Goal: Task Accomplishment & Management: Manage account settings

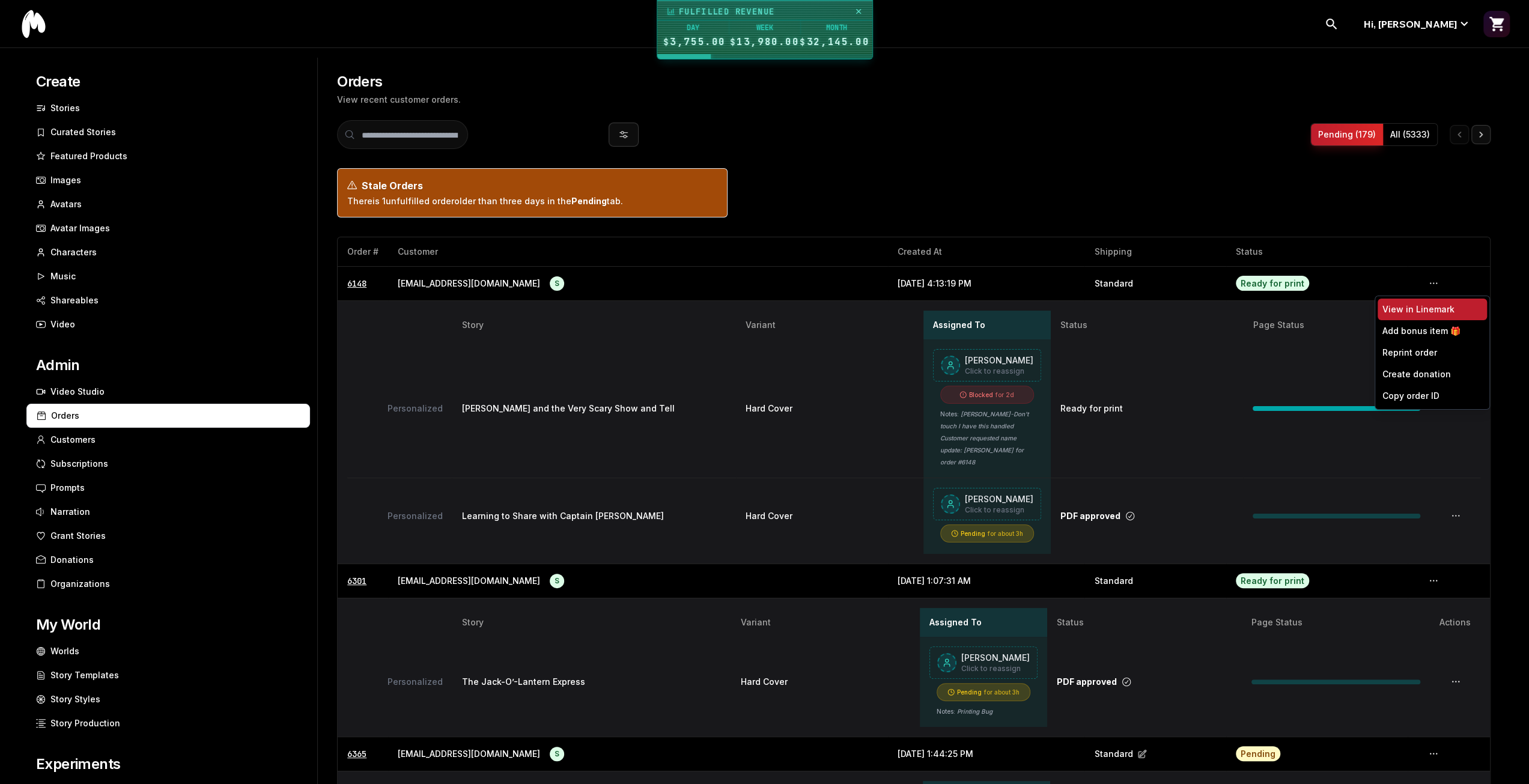
click at [1402, 302] on button "View in Linemark" at bounding box center [1433, 309] width 109 height 22
click at [1427, 277] on button "button" at bounding box center [1458, 282] width 63 height 12
click at [1415, 300] on button "View in Linemark" at bounding box center [1433, 309] width 109 height 22
click at [984, 398] on span "Blocked" at bounding box center [981, 395] width 24 height 12
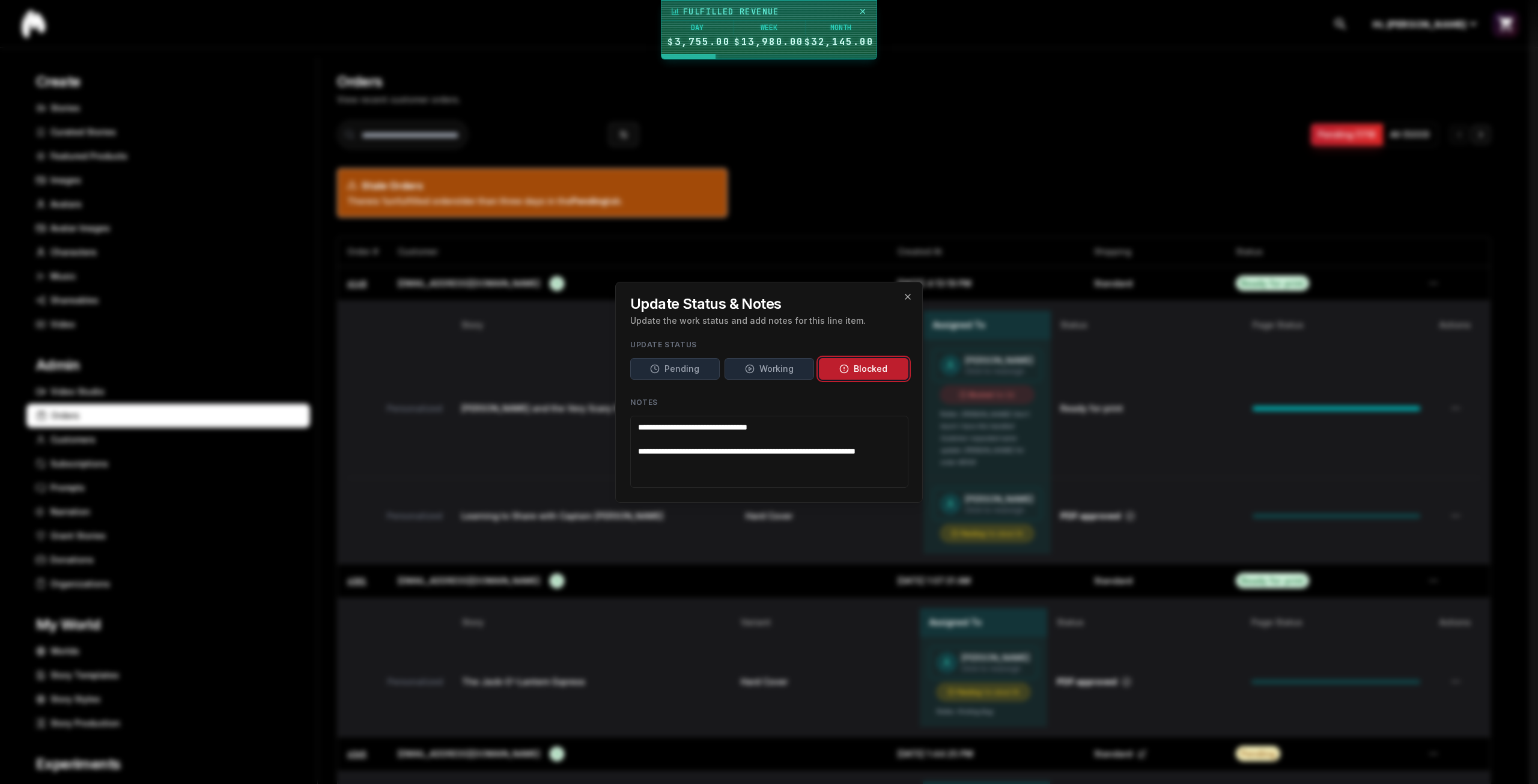
drag, startPoint x: 716, startPoint y: 469, endPoint x: 481, endPoint y: 348, distance: 264.3
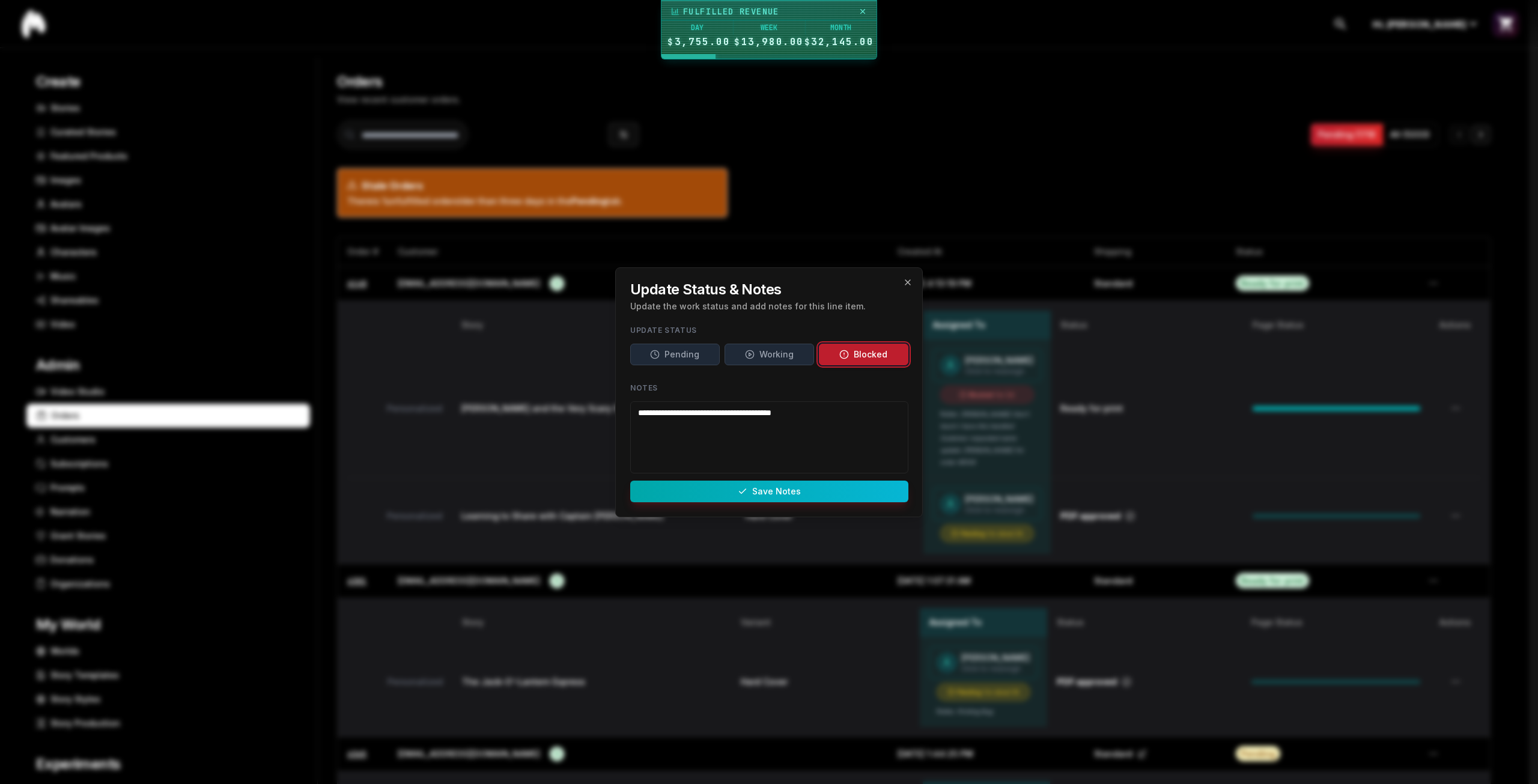
type textarea "**********"
click at [776, 486] on button "Save Notes" at bounding box center [769, 491] width 278 height 22
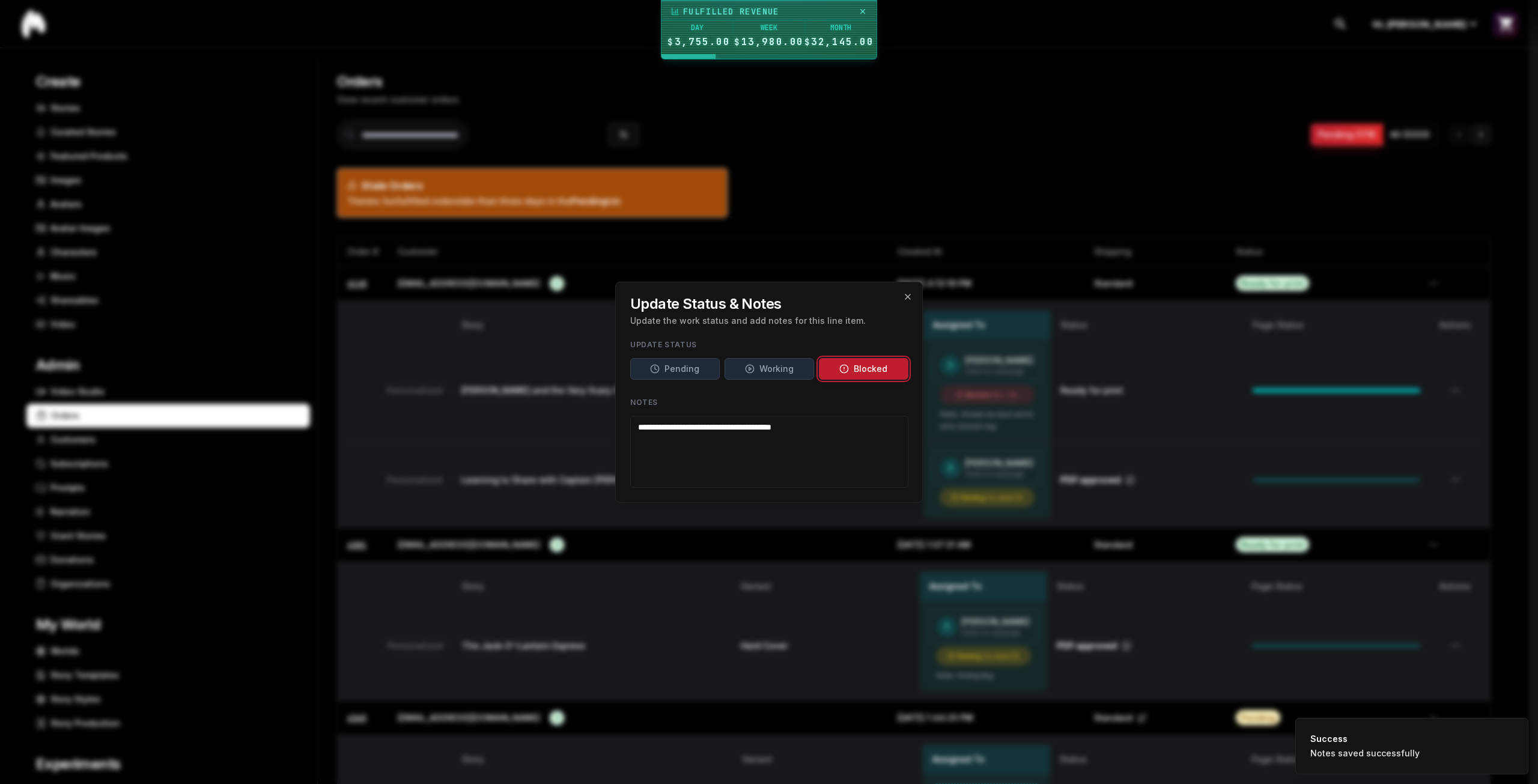
click at [913, 296] on div "**********" at bounding box center [769, 393] width 308 height 221
click at [906, 302] on h2 "Update Status & Notes" at bounding box center [769, 304] width 278 height 14
click at [907, 297] on icon "button" at bounding box center [908, 297] width 10 height 10
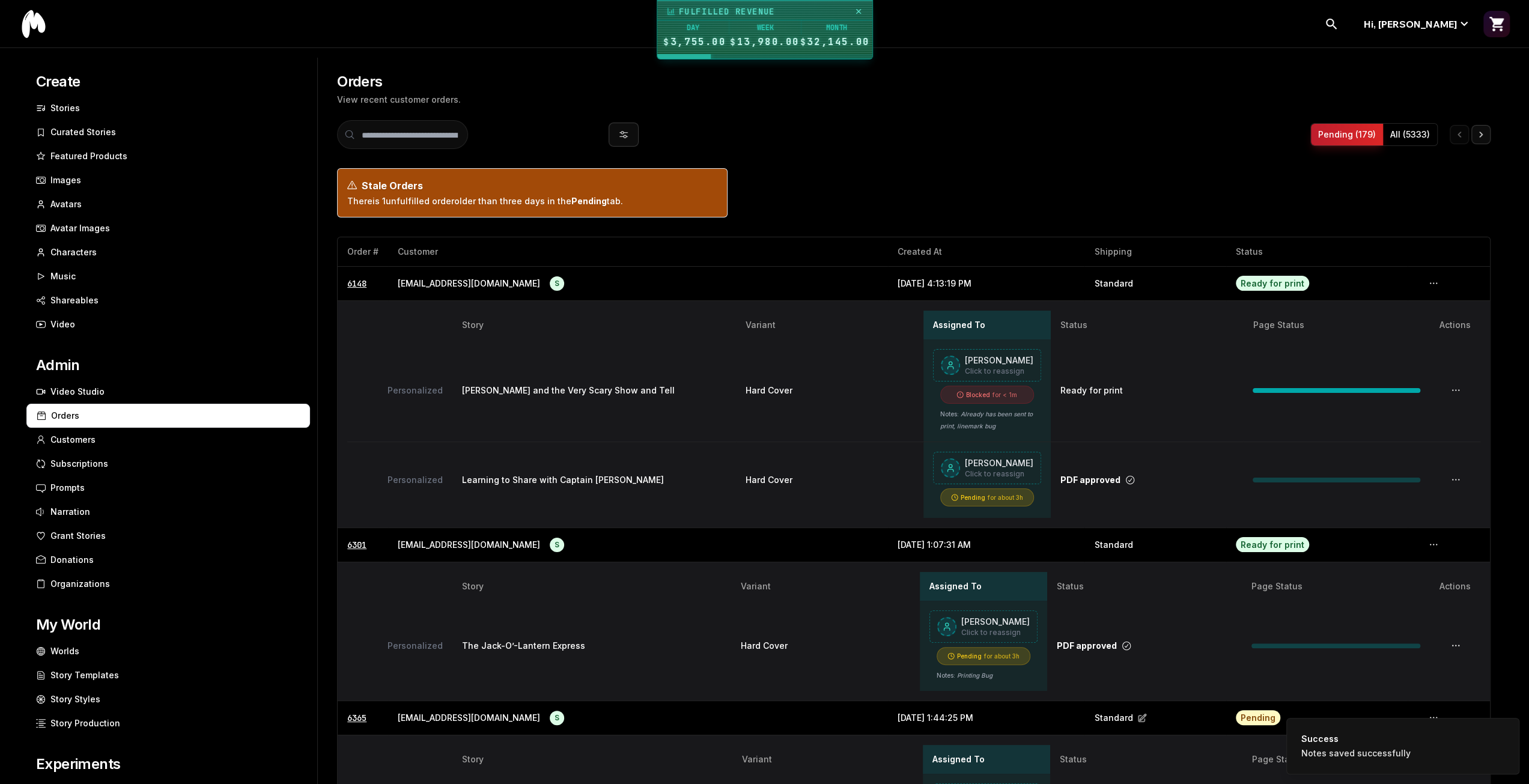
click at [982, 495] on div "Pending for about 3h" at bounding box center [987, 497] width 94 height 18
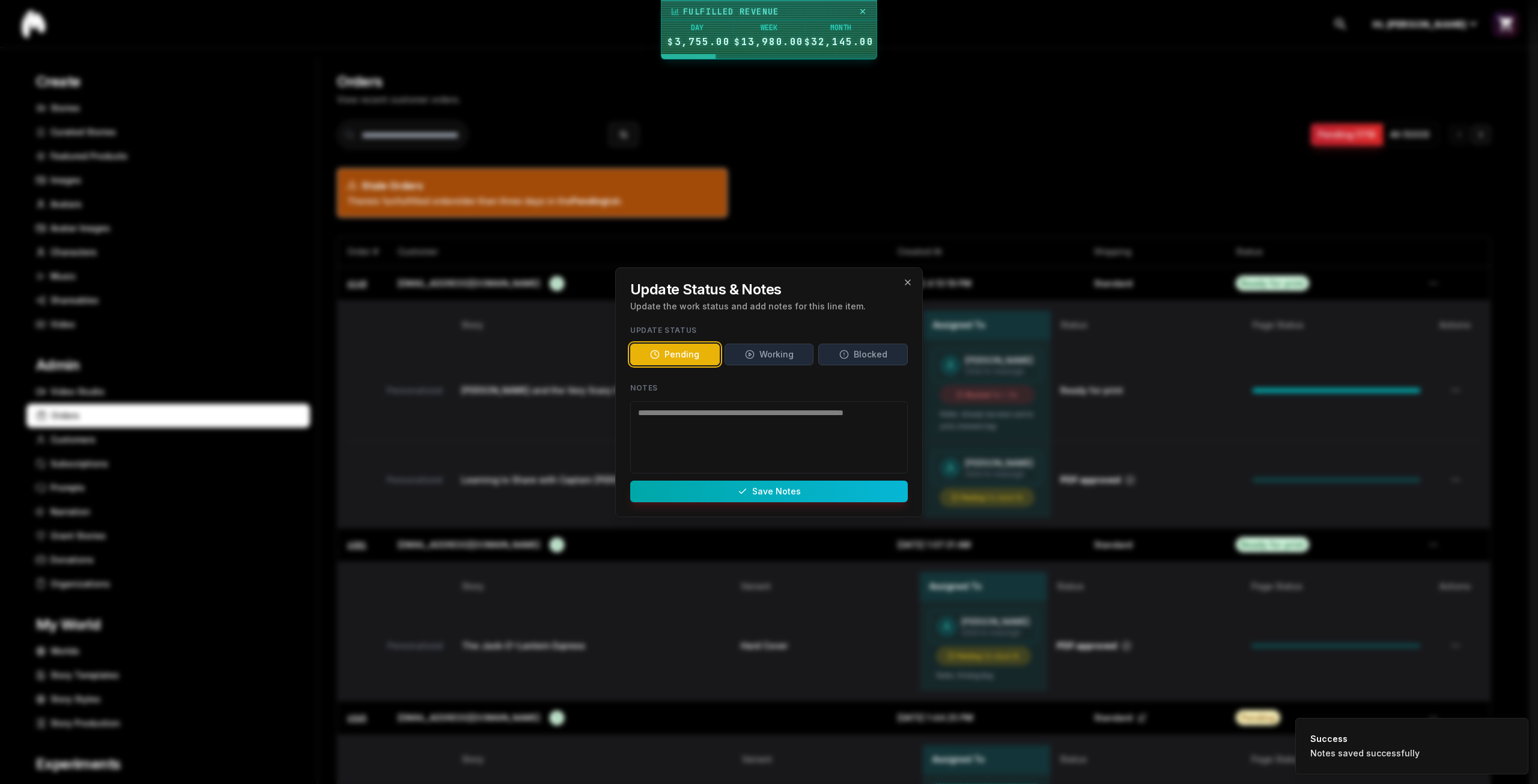
click at [702, 430] on textarea "Notes" at bounding box center [769, 437] width 278 height 72
paste textarea "**********"
type textarea "**********"
click at [853, 353] on div "Blocked" at bounding box center [863, 355] width 48 height 12
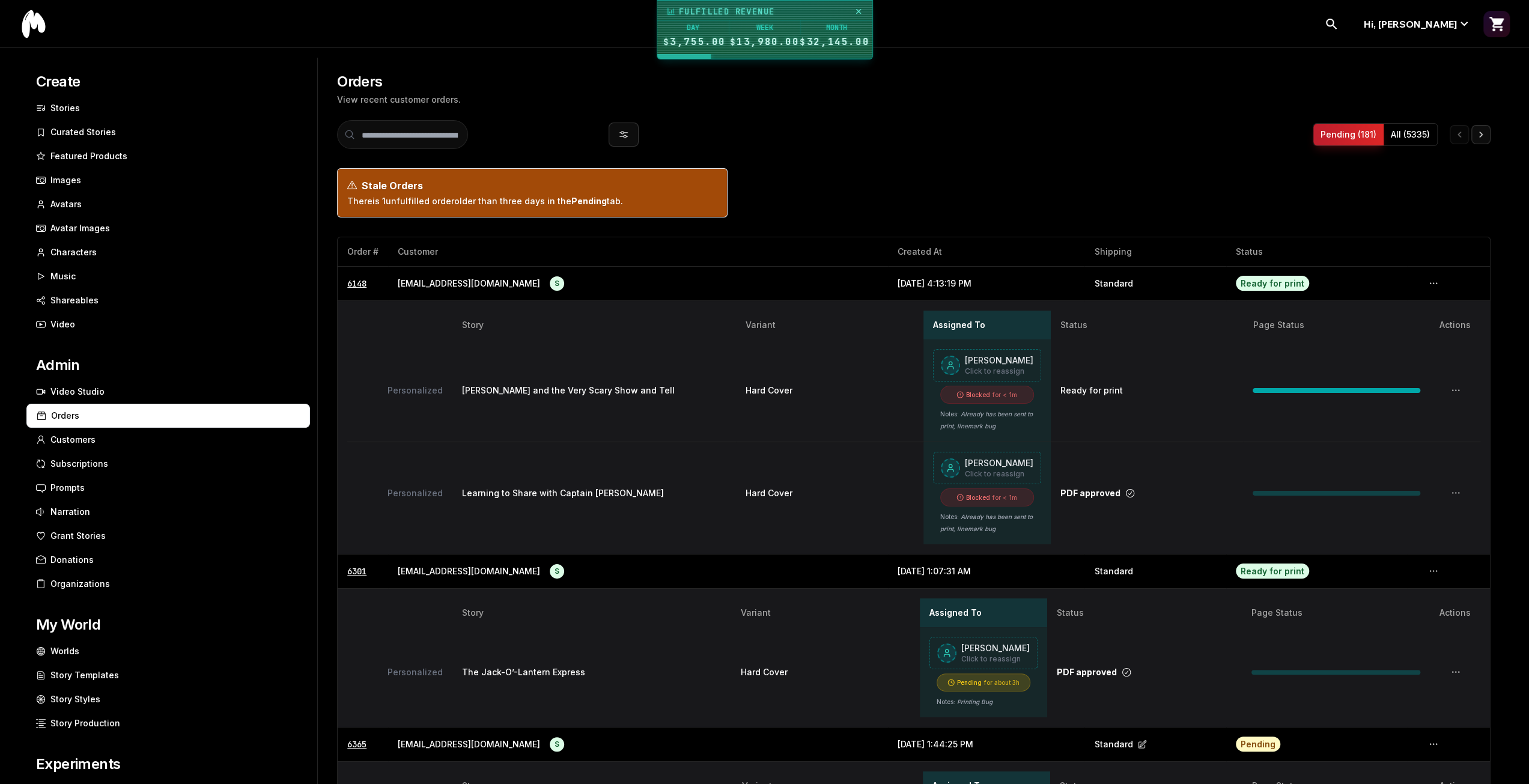
click at [1413, 131] on button "All ( 5335 )" at bounding box center [1410, 134] width 53 height 22
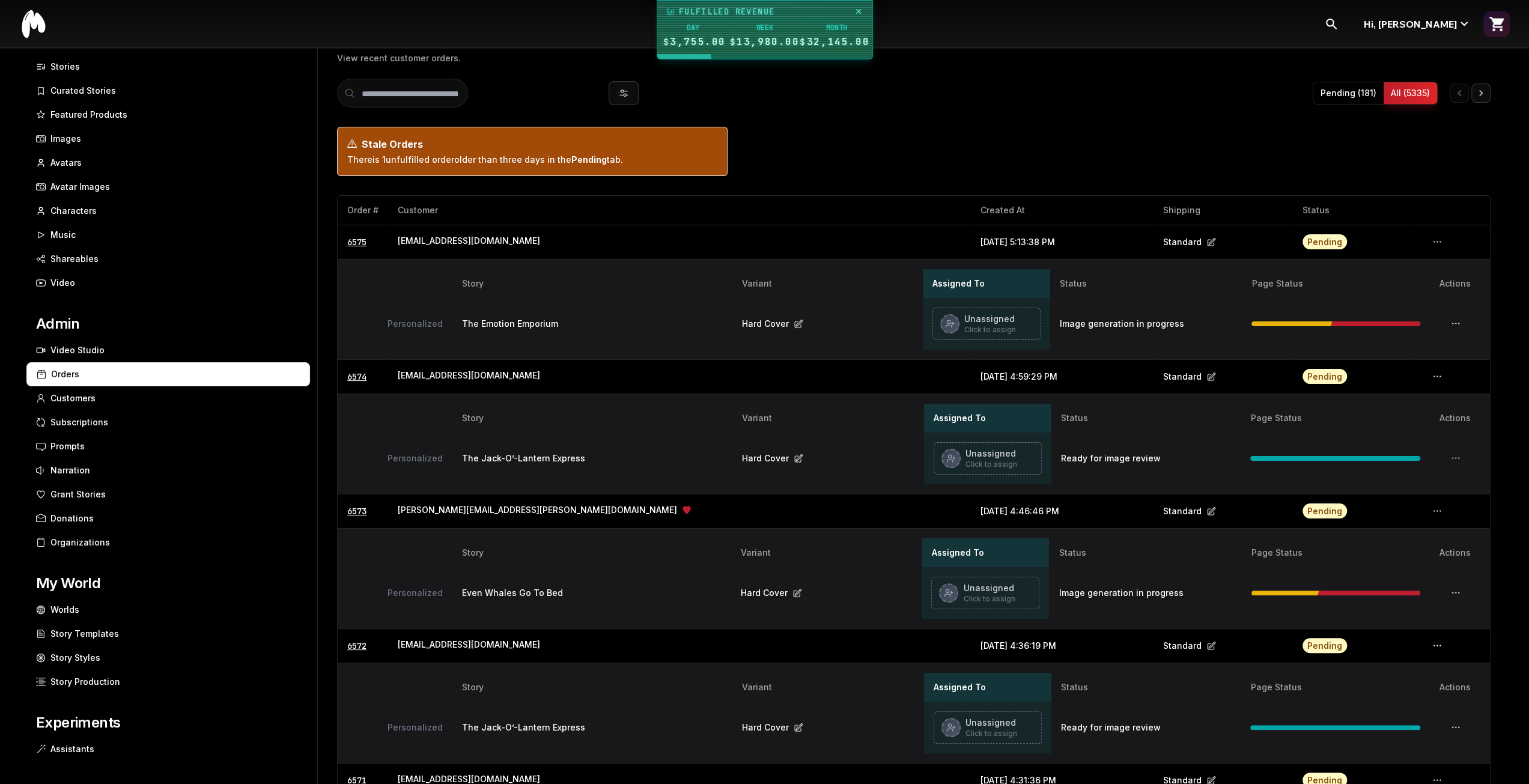
scroll to position [60, 0]
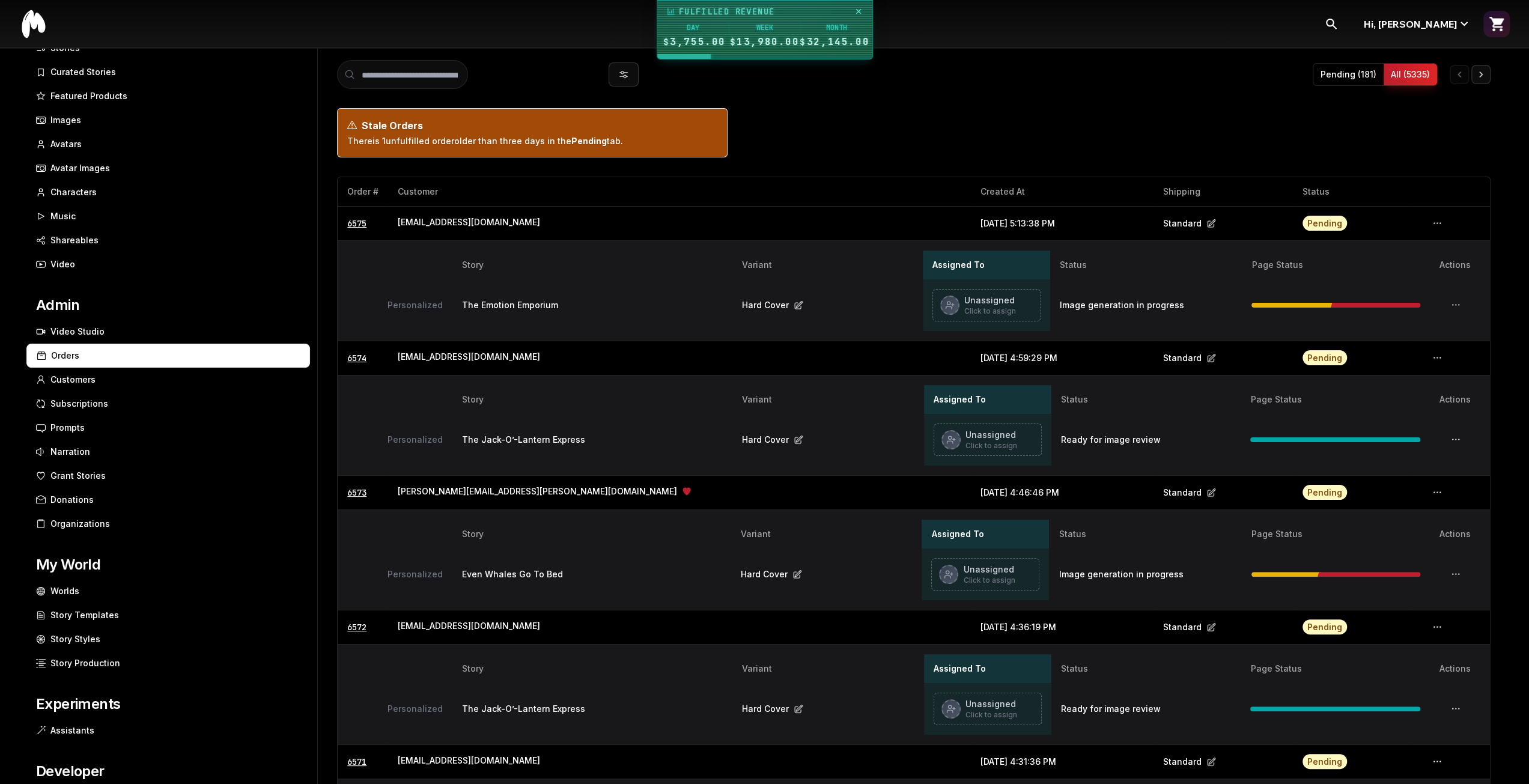
click at [1454, 439] on icon "button" at bounding box center [1456, 439] width 14 height 9
click at [1431, 457] on button "Select Images" at bounding box center [1423, 465] width 109 height 22
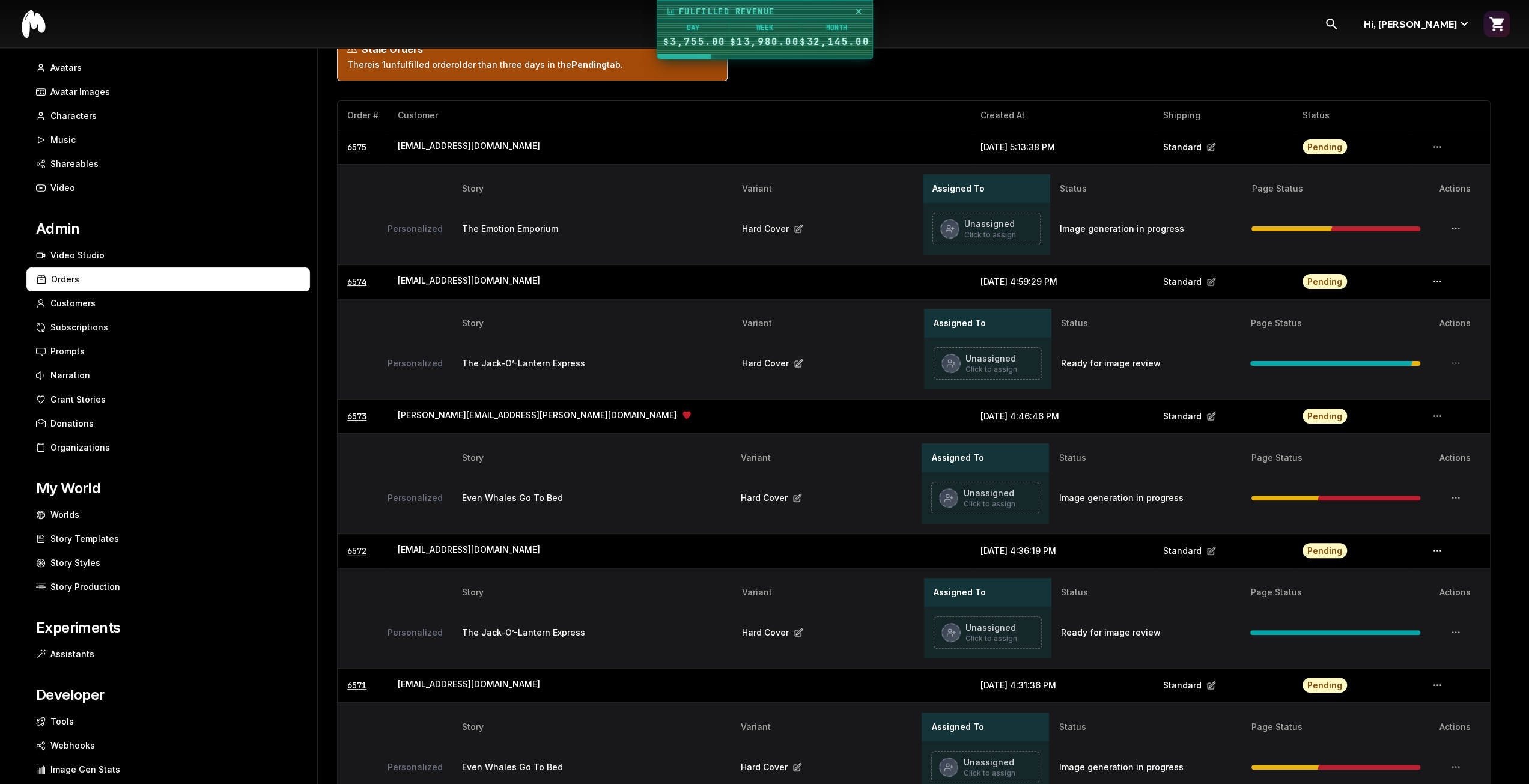
scroll to position [180, 0]
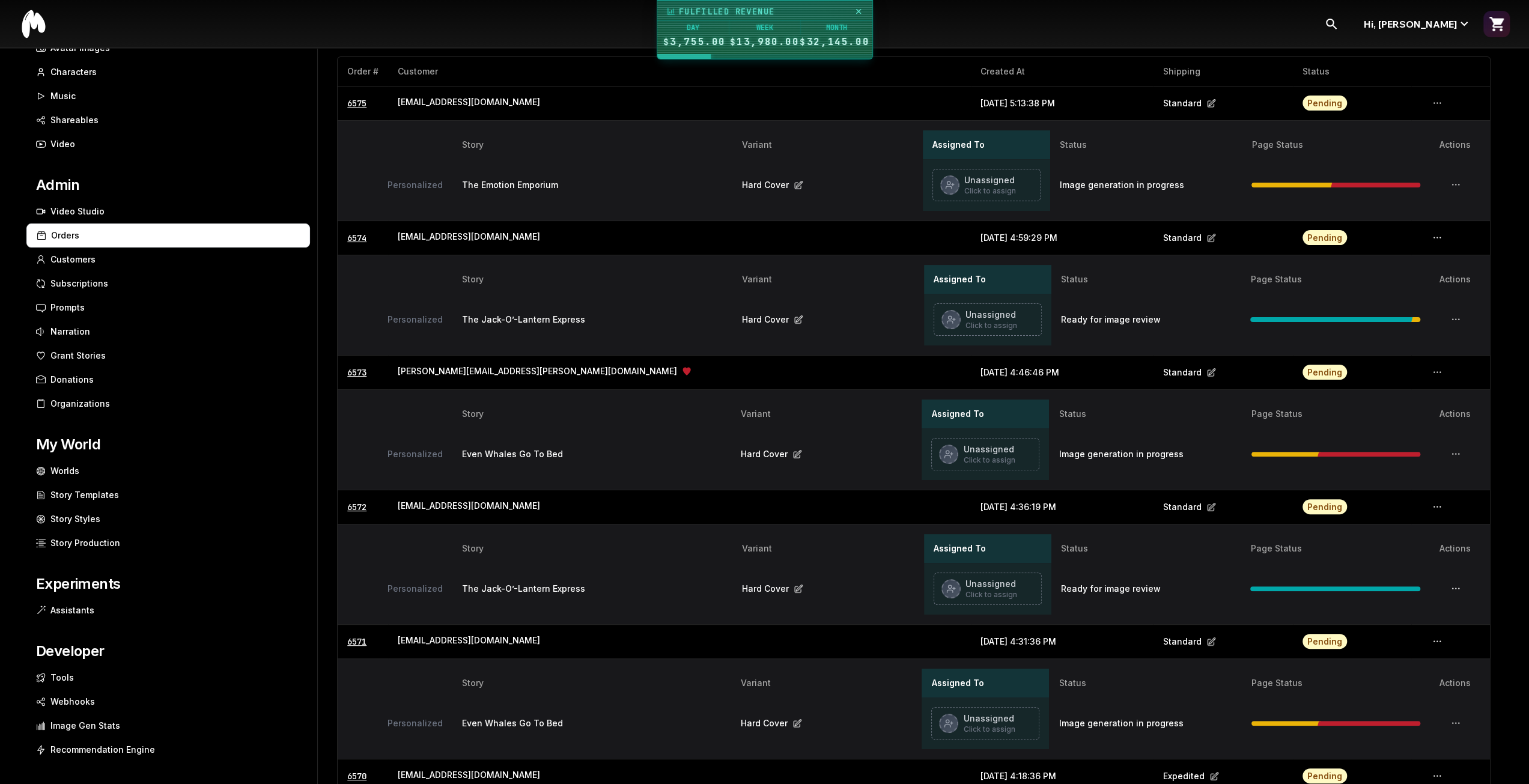
click at [1461, 584] on icon "button" at bounding box center [1456, 588] width 14 height 9
click at [1443, 605] on button "Select Images" at bounding box center [1423, 614] width 109 height 22
click at [1462, 315] on icon "button" at bounding box center [1456, 319] width 14 height 9
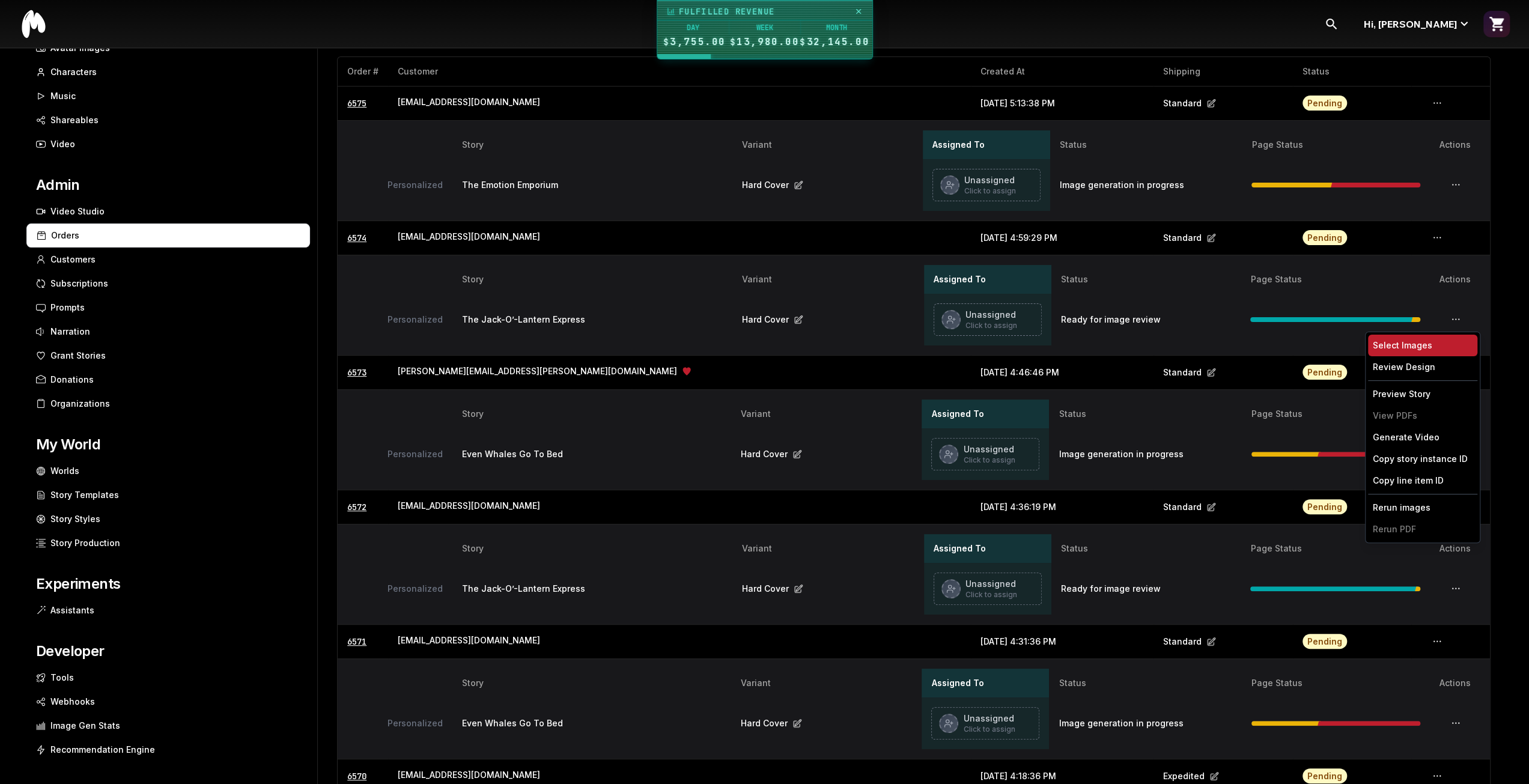
click at [1433, 340] on button "Select Images" at bounding box center [1423, 345] width 109 height 22
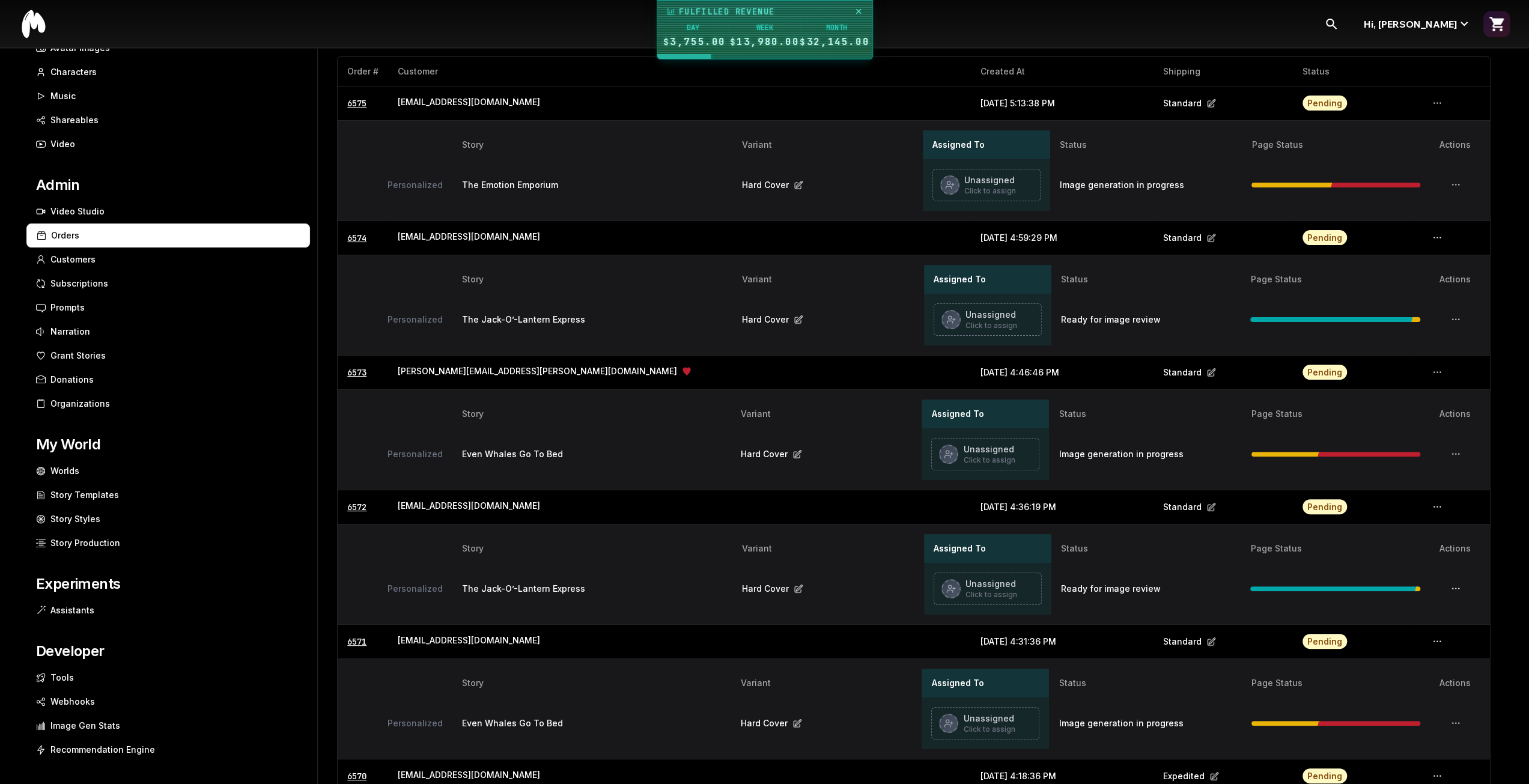
click at [1452, 316] on icon "button" at bounding box center [1456, 319] width 14 height 9
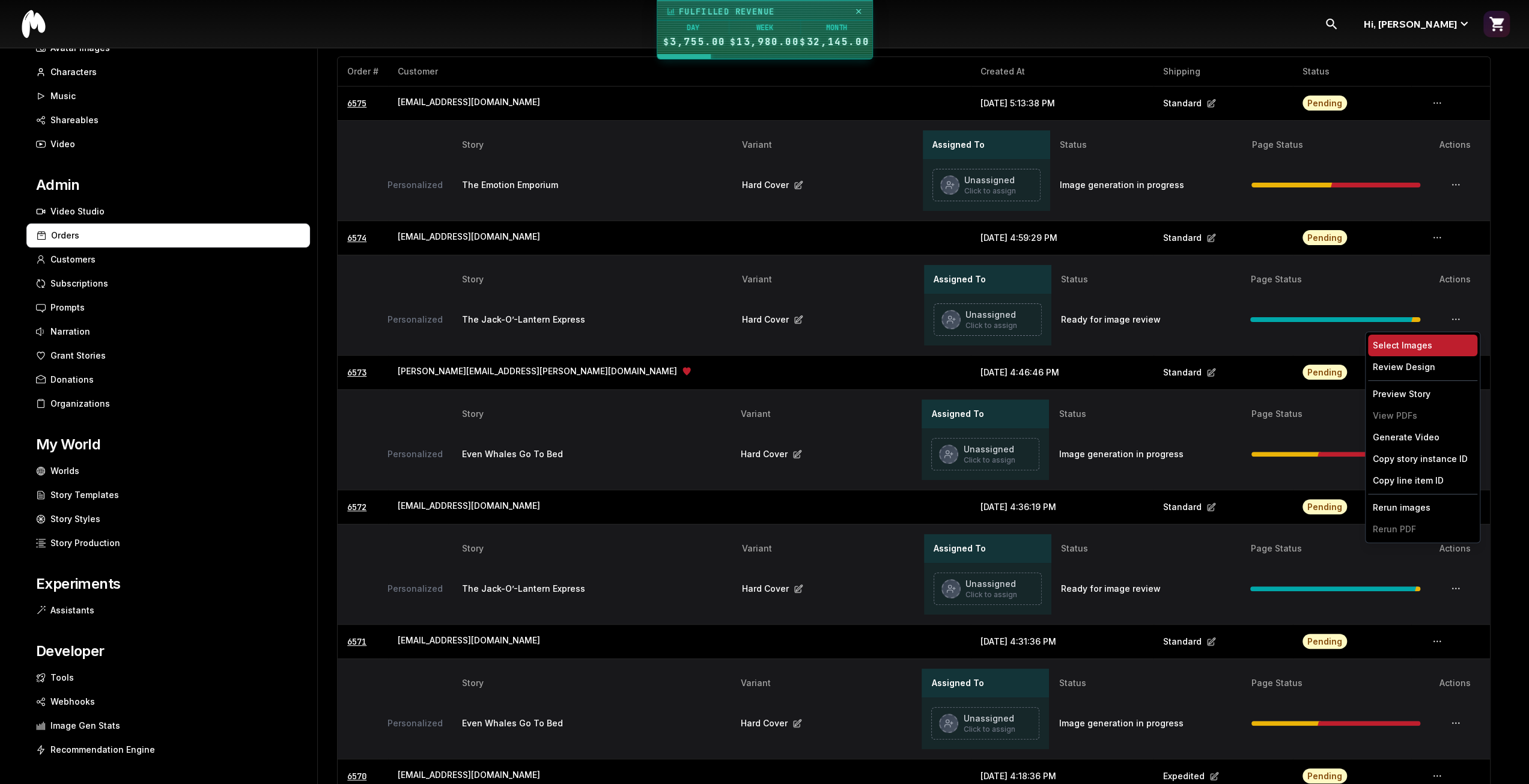
click at [1427, 344] on button "Select Images" at bounding box center [1423, 345] width 109 height 22
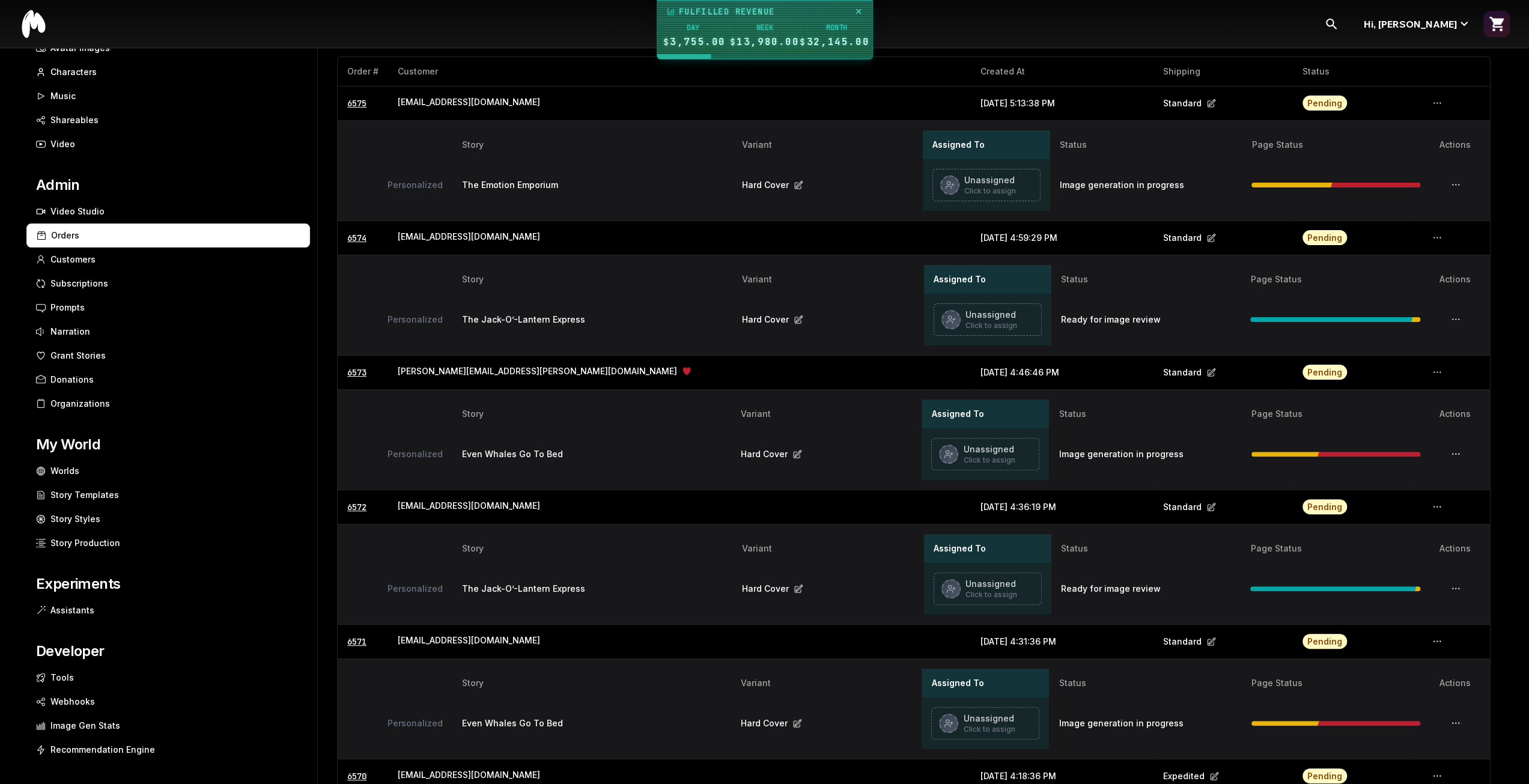
click at [1456, 315] on icon "button" at bounding box center [1456, 319] width 14 height 9
click at [1431, 454] on button "Copy story instance ID" at bounding box center [1423, 458] width 109 height 22
